Goal: Find specific page/section: Find specific page/section

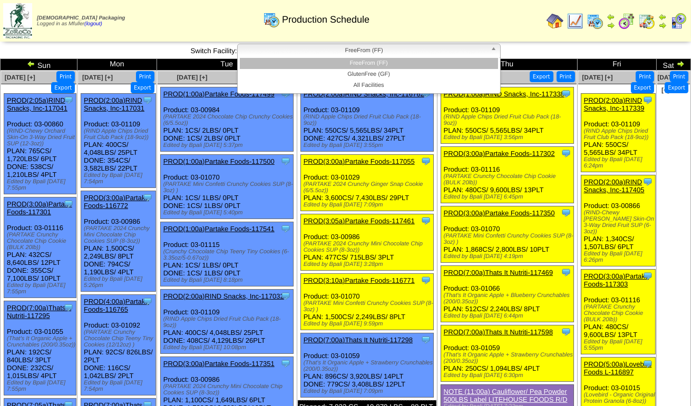
click at [407, 52] on span "FreeFrom (FF)" at bounding box center [364, 50] width 245 height 13
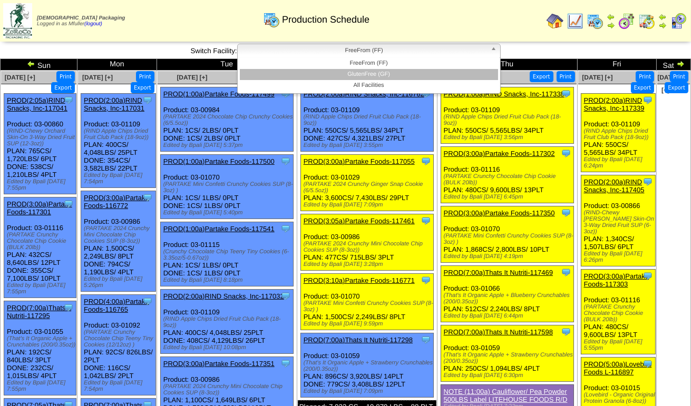
click at [403, 69] on li "GlutenFree (GF)" at bounding box center [369, 74] width 258 height 11
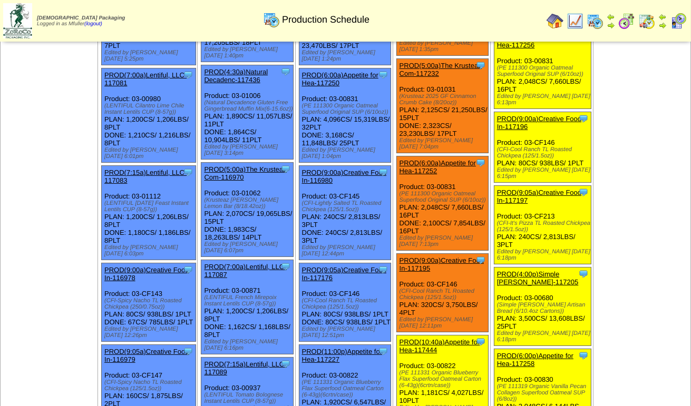
scroll to position [105, 0]
